Goal: Task Accomplishment & Management: Complete application form

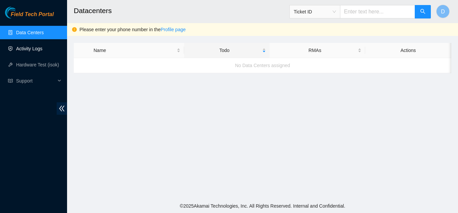
click at [36, 46] on link "Activity Logs" at bounding box center [29, 48] width 26 height 5
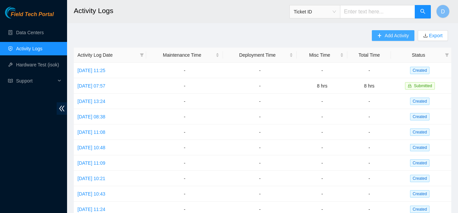
click at [374, 33] on button "Add Activity" at bounding box center [392, 35] width 42 height 11
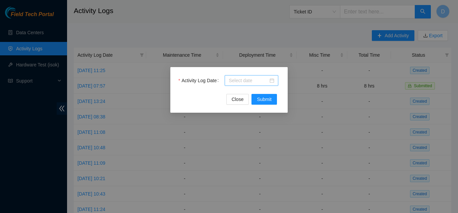
click at [253, 80] on input "Activity Log Date" at bounding box center [248, 80] width 40 height 7
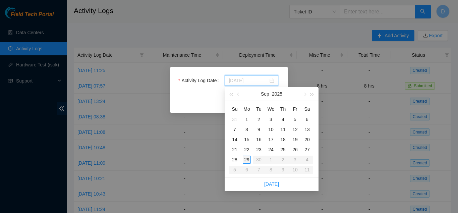
type input "[DATE]"
click at [246, 159] on div "29" at bounding box center [246, 159] width 8 height 8
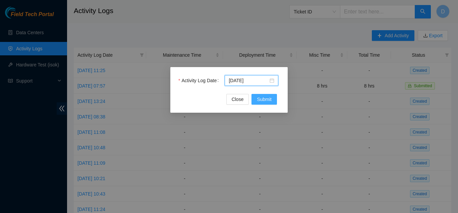
click at [269, 102] on span "Submit" at bounding box center [264, 98] width 15 height 7
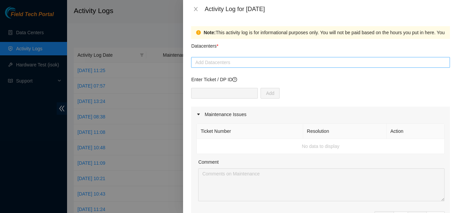
click at [204, 63] on div at bounding box center [320, 62] width 255 height 8
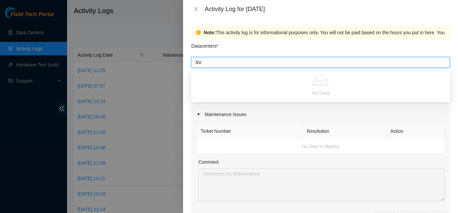
type input "S"
click at [195, 13] on div "Activity Log for [DATE]" at bounding box center [320, 9] width 275 height 18
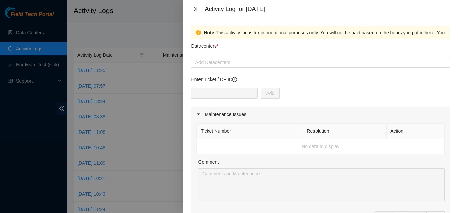
click at [195, 11] on icon "close" at bounding box center [195, 8] width 5 height 5
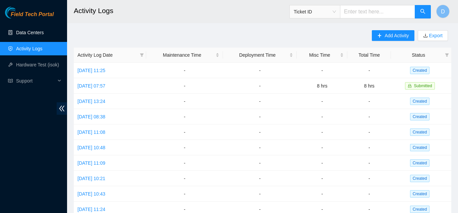
click at [27, 32] on link "Data Centers" at bounding box center [29, 32] width 27 height 5
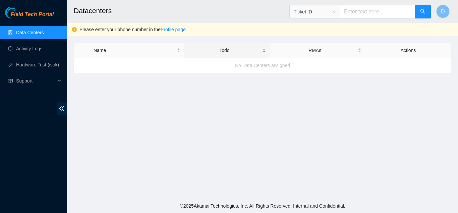
click at [381, 133] on main "Datacenters Ticket ID D Please enter your phone number in the Profile page Name…" at bounding box center [262, 99] width 391 height 199
